Goal: Check status: Check status

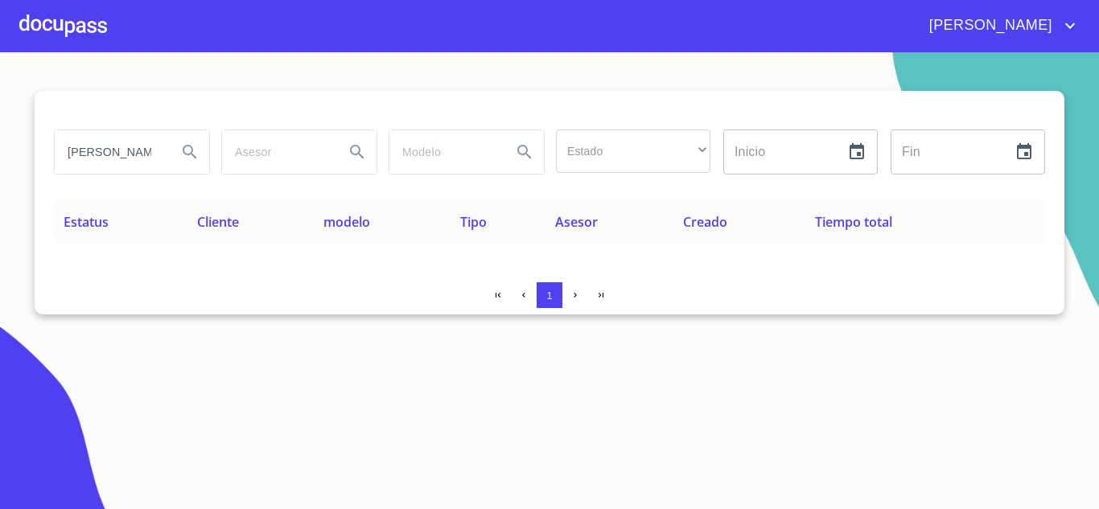
click at [175, 155] on button "Search" at bounding box center [190, 152] width 39 height 39
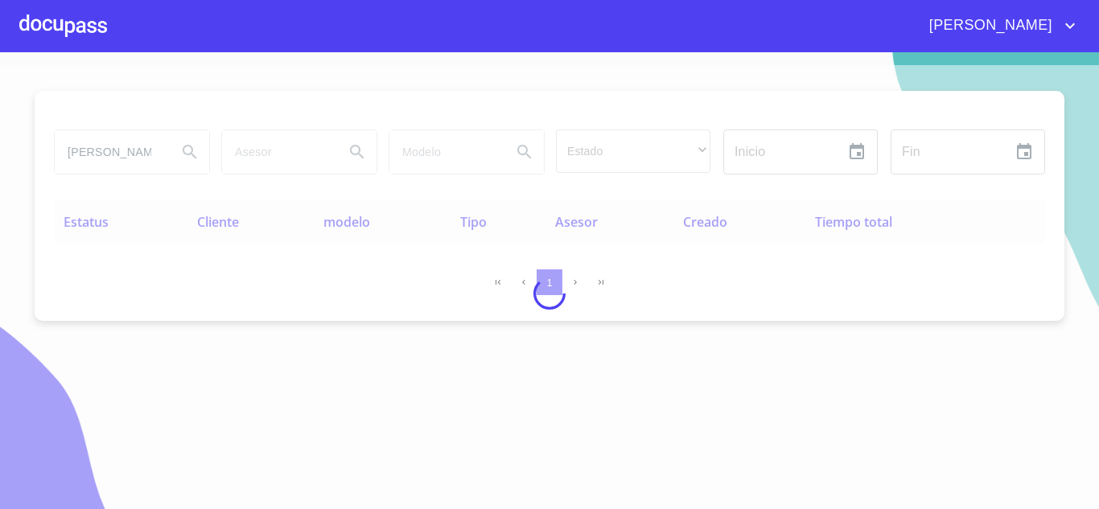
click at [148, 151] on div at bounding box center [549, 293] width 1099 height 457
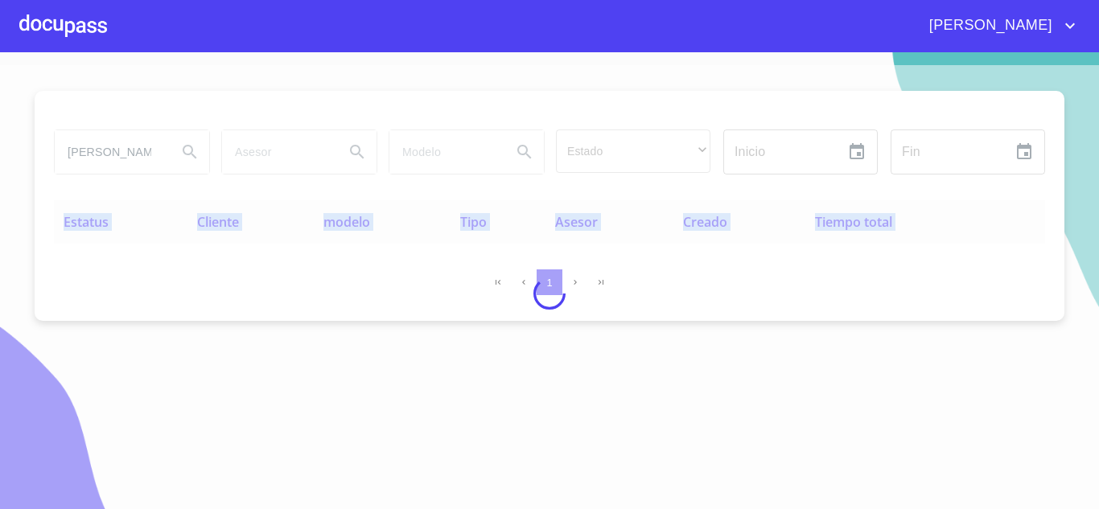
click at [148, 151] on div at bounding box center [549, 293] width 1099 height 457
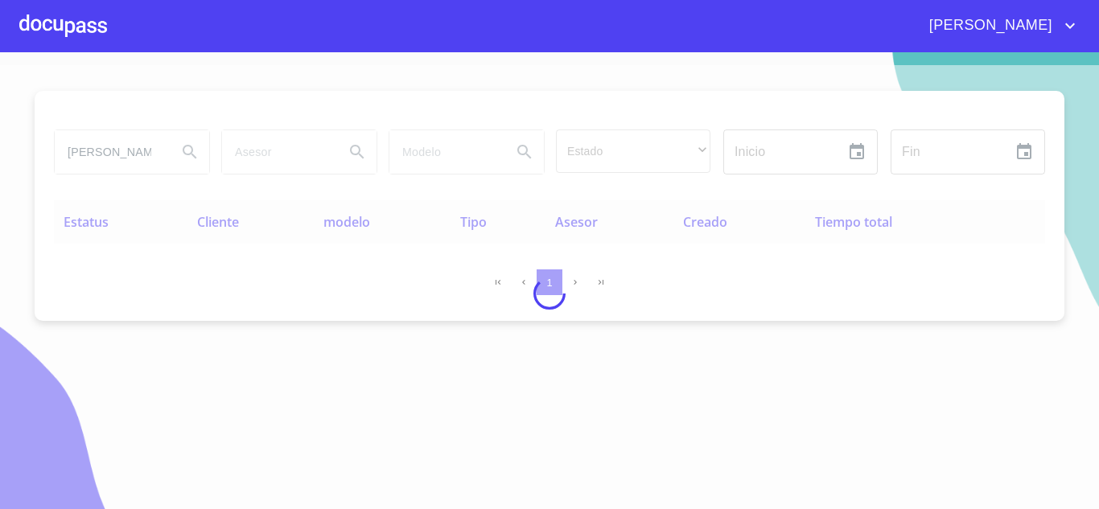
click at [146, 146] on div at bounding box center [549, 293] width 1099 height 457
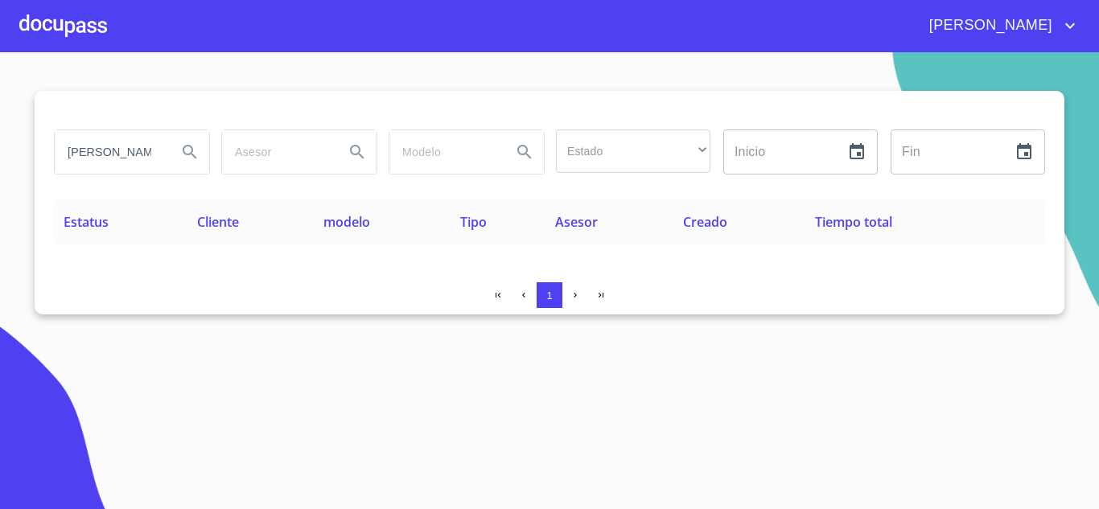
click at [152, 154] on input "[PERSON_NAME]" at bounding box center [109, 151] width 109 height 43
type input "[PERSON_NAME]"
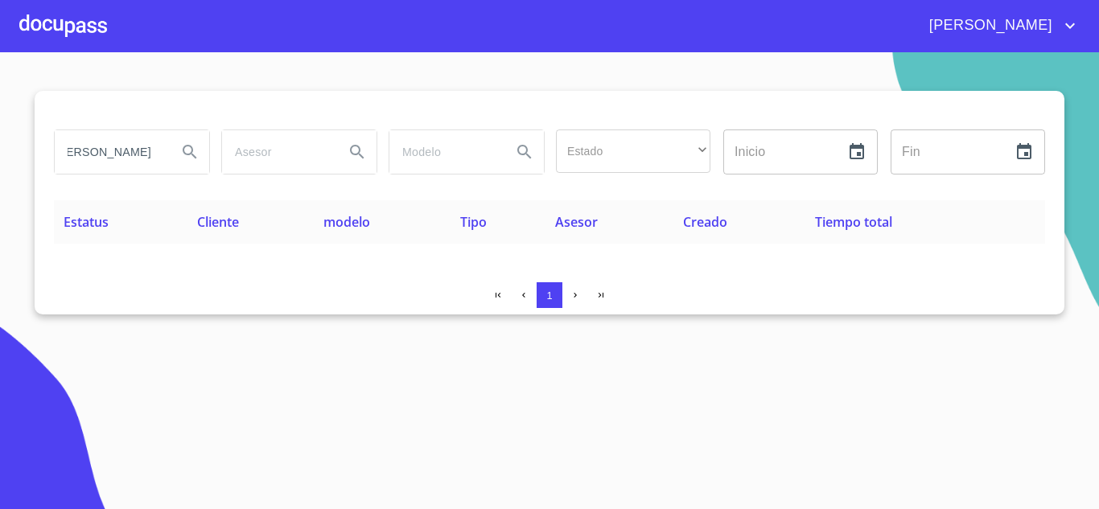
click at [175, 154] on button "Search" at bounding box center [190, 152] width 39 height 39
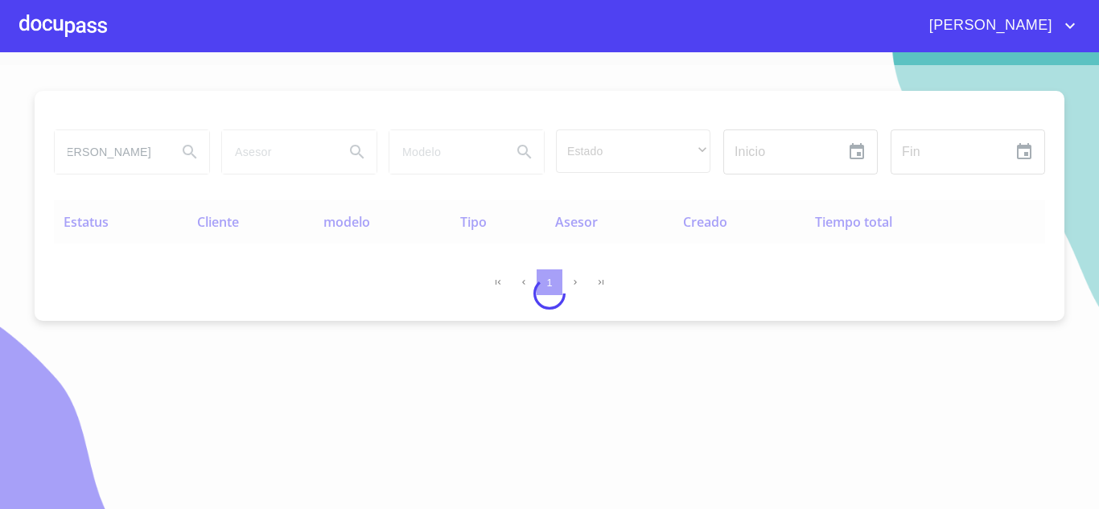
scroll to position [0, 0]
type button "[PERSON_NAME]"
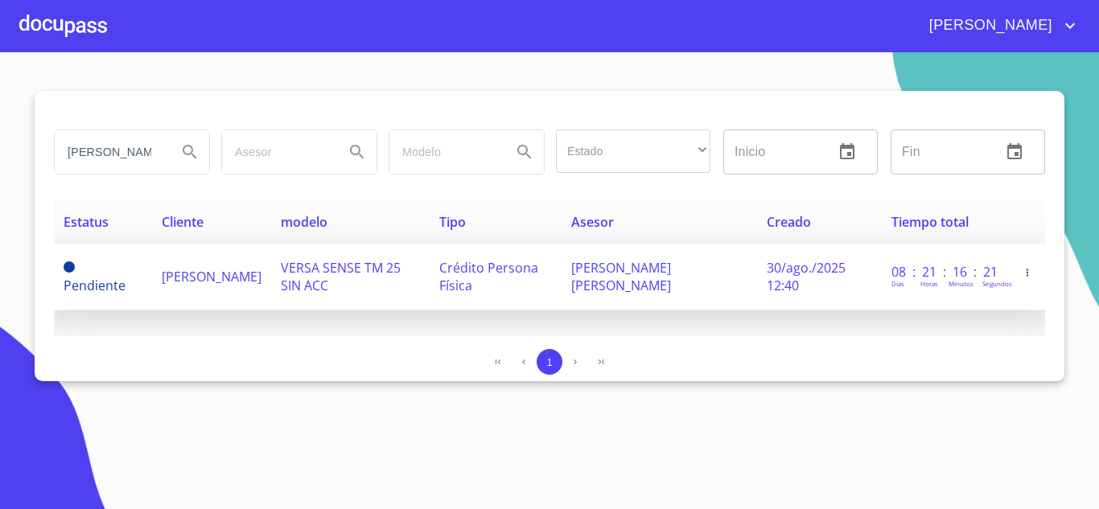
click at [188, 270] on span "[PERSON_NAME]" at bounding box center [212, 277] width 100 height 18
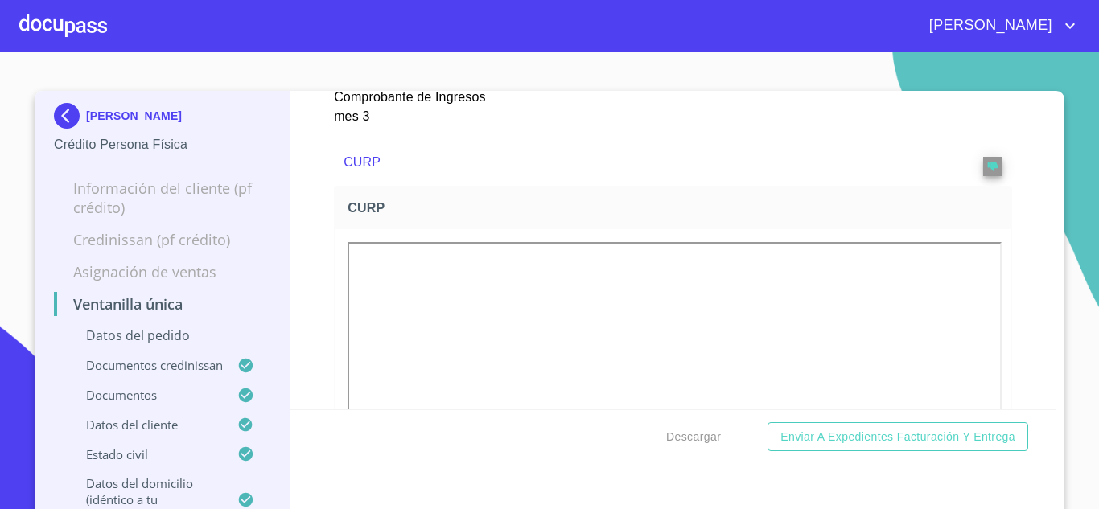
scroll to position [2655, 0]
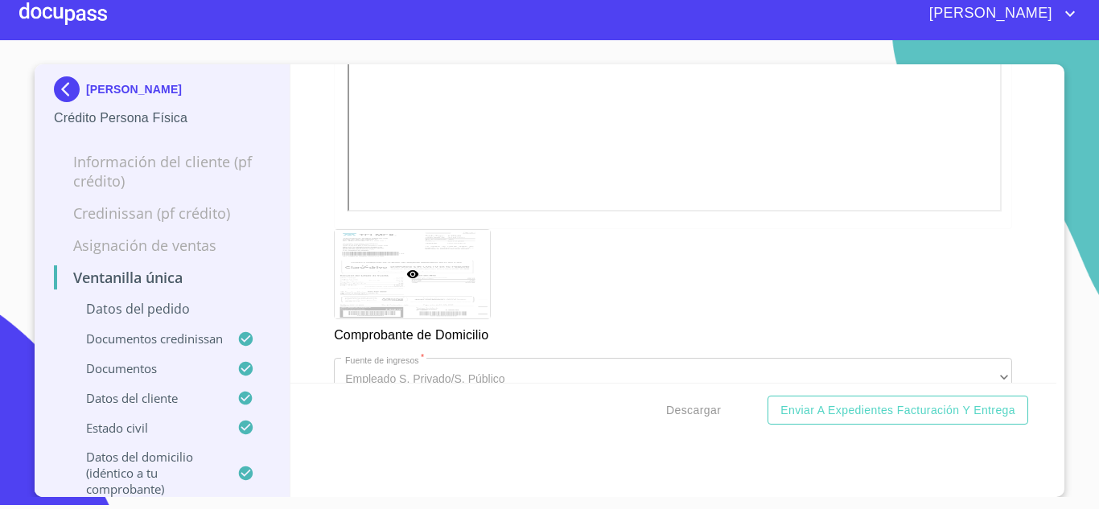
drag, startPoint x: 616, startPoint y: 244, endPoint x: 540, endPoint y: 224, distance: 79.0
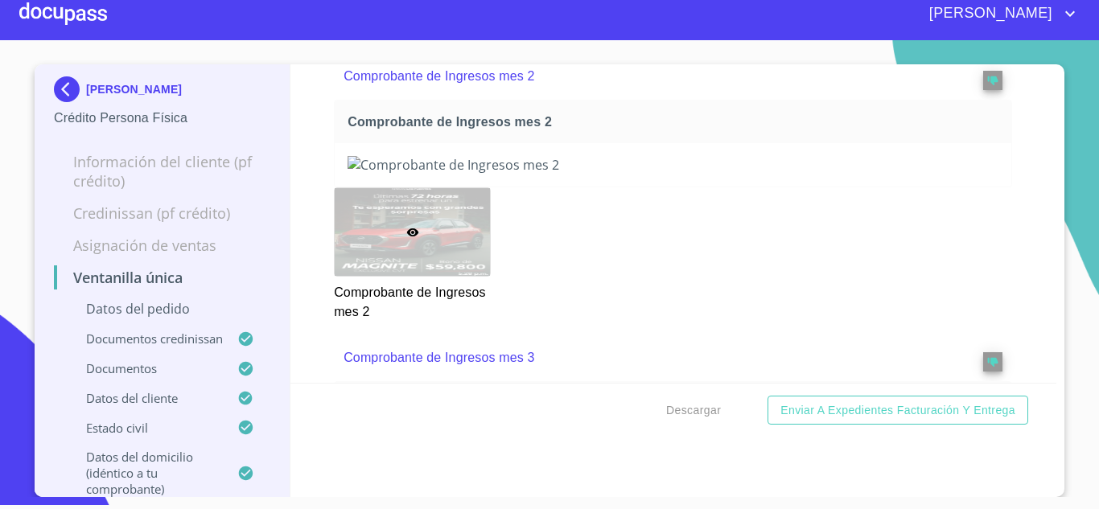
scroll to position [2150, 0]
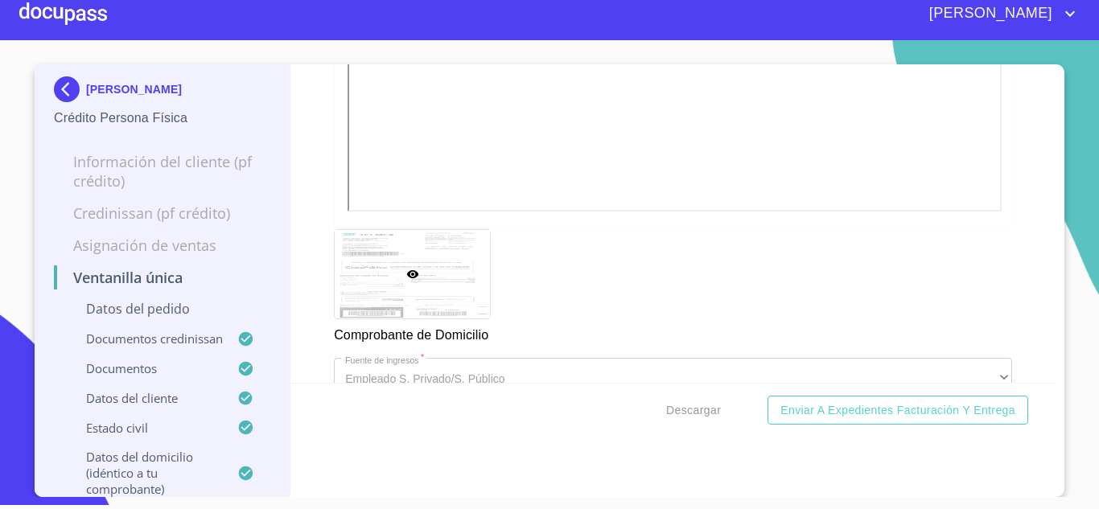
click at [62, 80] on img at bounding box center [70, 89] width 32 height 26
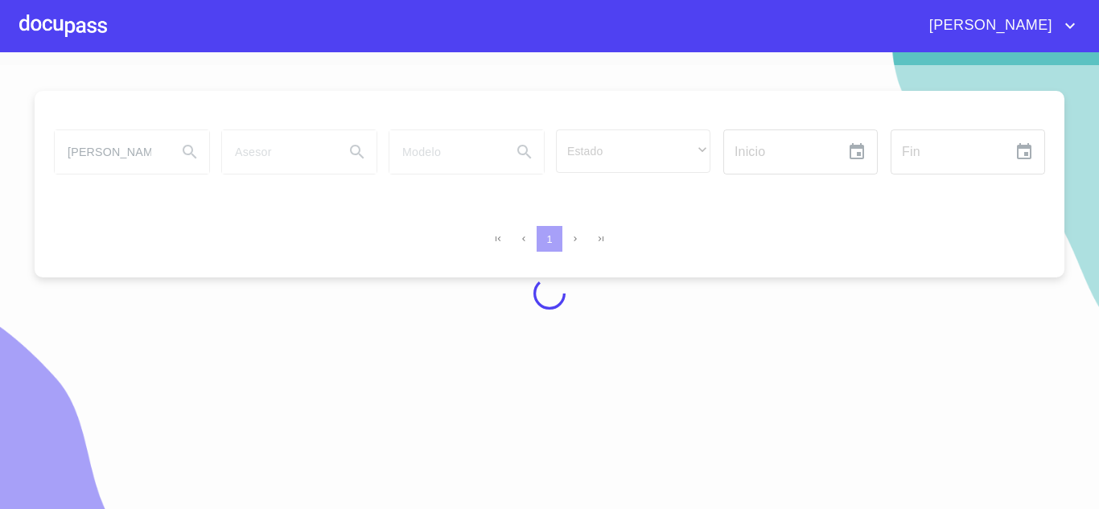
click at [105, 142] on div at bounding box center [549, 293] width 1099 height 457
click at [97, 150] on div at bounding box center [549, 293] width 1099 height 457
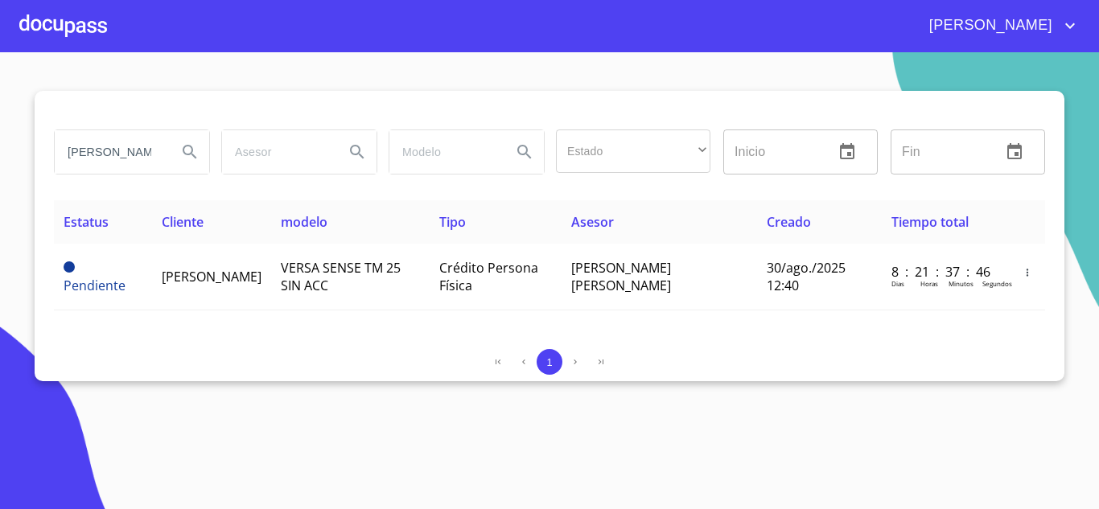
click at [100, 152] on input "[PERSON_NAME]" at bounding box center [109, 151] width 109 height 43
type input "[PERSON_NAME]"
